Goal: Task Accomplishment & Management: Manage account settings

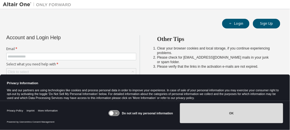
click at [248, 112] on button "OK" at bounding box center [231, 113] width 103 height 20
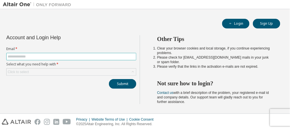
click at [120, 55] on input "text" at bounding box center [71, 56] width 127 height 5
type input "**********"
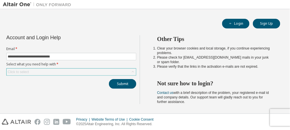
click at [69, 70] on div "Click to select" at bounding box center [71, 72] width 129 height 7
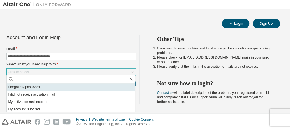
click at [62, 90] on li "I forgot my password" at bounding box center [71, 86] width 129 height 7
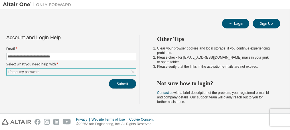
click at [115, 85] on button "Submit" at bounding box center [122, 84] width 27 height 10
click at [241, 19] on button "Login" at bounding box center [235, 24] width 27 height 10
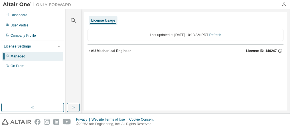
click at [89, 47] on button "AU Mechanical Engineer License ID: 146247" at bounding box center [185, 51] width 196 height 13
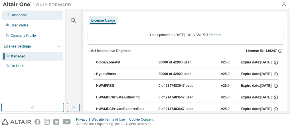
click at [30, 16] on div "Dashboard" at bounding box center [32, 15] width 61 height 9
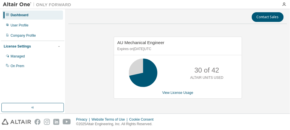
scroll to position [3, 0]
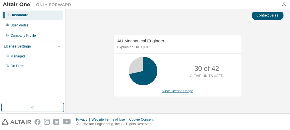
click at [182, 89] on link "View License Usage" at bounding box center [177, 91] width 31 height 4
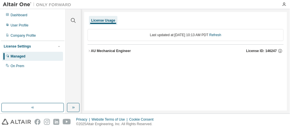
click at [114, 53] on div "AU Mechanical Engineer License ID: 146247" at bounding box center [187, 50] width 193 height 5
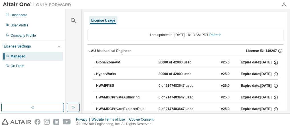
click at [273, 61] on icon "button" at bounding box center [275, 62] width 5 height 5
click at [273, 72] on icon "button" at bounding box center [275, 74] width 5 height 5
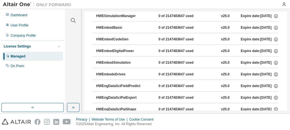
scroll to position [638, 0]
